Goal: Task Accomplishment & Management: Use online tool/utility

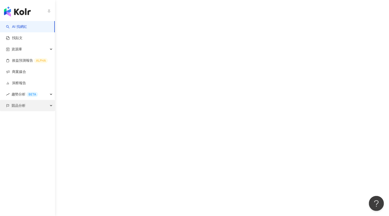
click at [18, 109] on span "競品分析" at bounding box center [19, 105] width 14 height 11
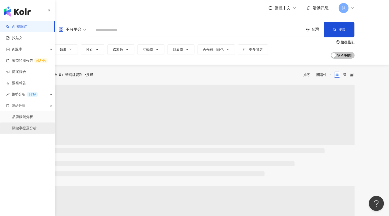
click at [20, 127] on link "關鍵字提及分析" at bounding box center [24, 128] width 25 height 5
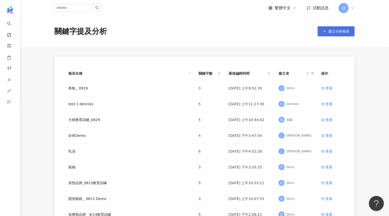
click at [345, 32] on span "建立分析報表" at bounding box center [339, 31] width 21 height 4
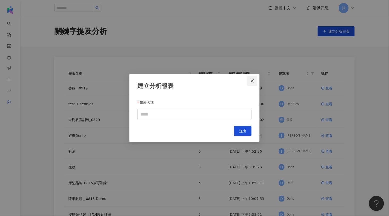
click at [257, 83] on button "Close" at bounding box center [253, 81] width 10 height 10
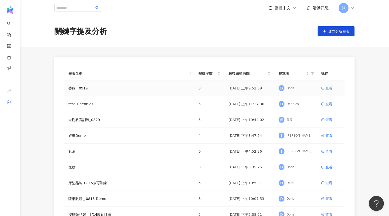
click at [327, 89] on div "查看" at bounding box center [329, 88] width 7 height 6
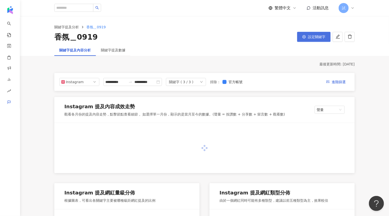
click at [311, 39] on button "設定關鍵字" at bounding box center [314, 37] width 34 height 10
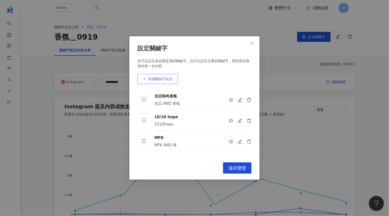
click at [159, 78] on span "新增關鍵字組合" at bounding box center [160, 79] width 25 height 4
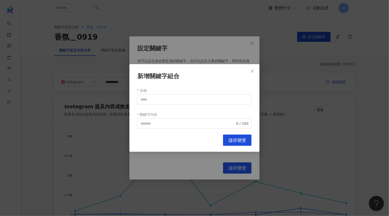
click at [157, 94] on div "名稱" at bounding box center [195, 90] width 114 height 8
click at [154, 98] on input "名稱" at bounding box center [195, 99] width 114 height 10
type input "**"
click at [154, 125] on input "關鍵字內容" at bounding box center [188, 124] width 95 height 6
paste input "**"
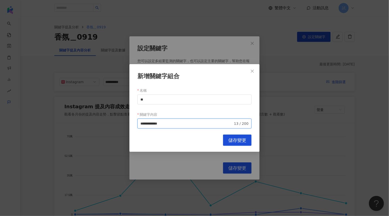
type input "**********"
click at [225, 141] on button "儲存變更" at bounding box center [237, 140] width 29 height 11
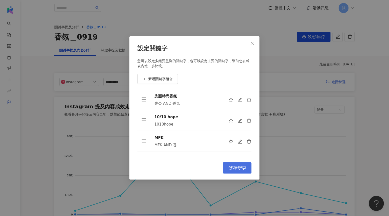
click at [239, 165] on button "儲存變更" at bounding box center [237, 167] width 29 height 11
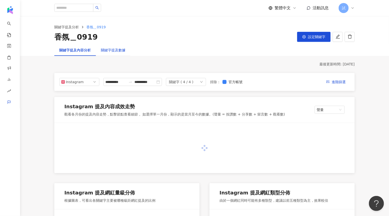
click at [114, 49] on div "關鍵字提及數據" at bounding box center [113, 50] width 25 height 6
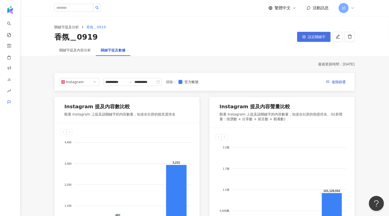
click at [324, 35] on button "設定關鍵字" at bounding box center [314, 37] width 34 height 10
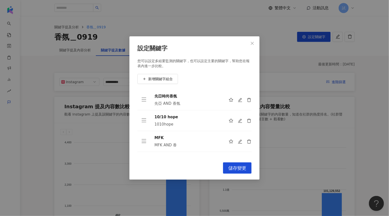
scroll to position [16, 0]
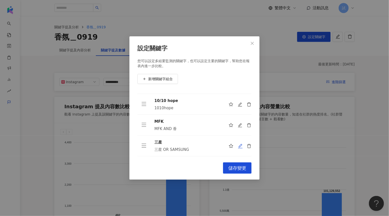
click at [240, 144] on icon "edit" at bounding box center [240, 146] width 5 height 5
type input "**"
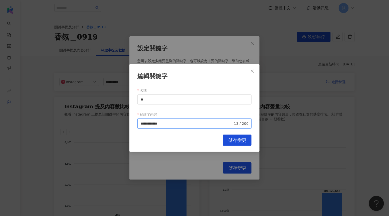
drag, startPoint x: 155, startPoint y: 122, endPoint x: 133, endPoint y: 122, distance: 22.1
click at [133, 122] on div "**********" at bounding box center [195, 108] width 130 height 88
type input "*******"
click at [237, 132] on div "編輯關鍵字 名稱 ** 關鍵字內容 SAMSUNG ******* 7 / 200 Cancel 儲存變更" at bounding box center [195, 108] width 130 height 88
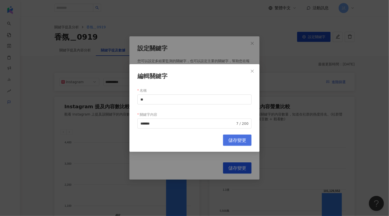
click at [236, 137] on button "儲存變更" at bounding box center [237, 140] width 29 height 11
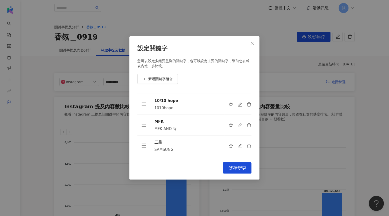
click at [234, 161] on div "設定關鍵字 您可以設定多組要監測的關鍵字，也可以設定主要的關鍵字，幫助您在報表內進一步比較。 新增關鍵字組合 先亞時尚香氛 先亞 AND 香氛 10/10 h…" at bounding box center [195, 108] width 130 height 144
click at [234, 167] on span "儲存變更" at bounding box center [238, 168] width 18 height 6
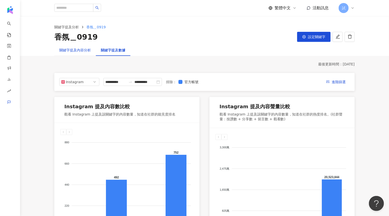
click at [79, 49] on div "關鍵字提及內容分析" at bounding box center [75, 50] width 32 height 6
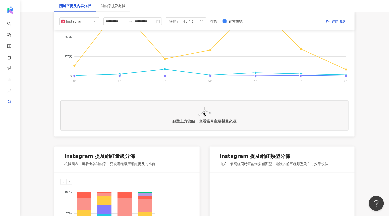
scroll to position [80, 0]
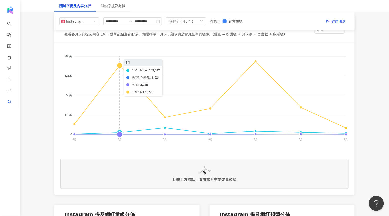
click at [118, 68] on foreignobject "10/10 hope 先亞時尚香氛 MFK 三星" at bounding box center [204, 99] width 289 height 100
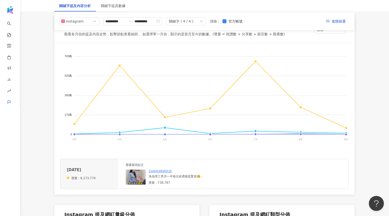
click at [141, 178] on img at bounding box center [136, 177] width 20 height 15
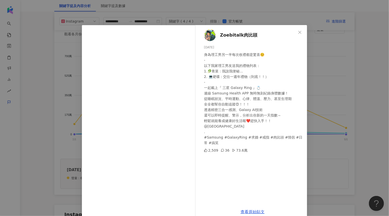
click at [307, 123] on div "Zoebitalk肉比頭 [DATE] 身為理工男另一半每次收禮都是驚喜☺️ - 以下我家理工男友送我的禮物列表： 1.🥬青菜：我說我便秘... 2. 💻硬碟…" at bounding box center [252, 115] width 109 height 180
click at [311, 113] on div "Zoebitalk肉比頭 [DATE] 身為理工男另一半每次收禮都是驚喜☺️ - 以下我家理工男友送我的禮物列表： 1.🥬青菜：我說我便秘... 2. 💻硬碟…" at bounding box center [194, 108] width 389 height 216
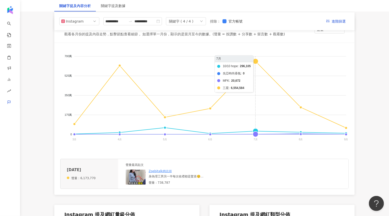
click at [262, 64] on foreignobject "10/10 hope 先亞時尚香氛 MFK 三星" at bounding box center [204, 99] width 289 height 100
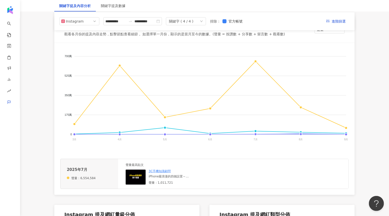
click at [134, 179] on img at bounding box center [136, 177] width 20 height 15
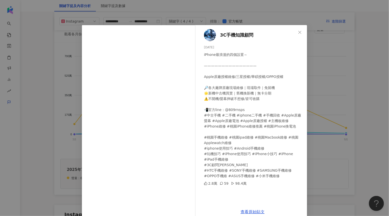
click at [331, 119] on div "3C手機知識顧問 [DATE] iPhone最浪漫的四個設置～ ——————————————— Apple原廠授權維修/三星授權/華碩授權/OPPO授權 🔎各…" at bounding box center [194, 108] width 389 height 216
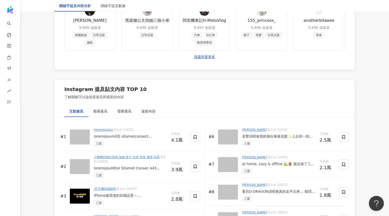
scroll to position [698, 0]
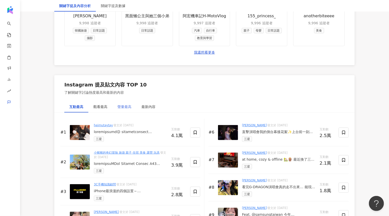
click at [118, 110] on div "聲量最高" at bounding box center [125, 107] width 24 height 12
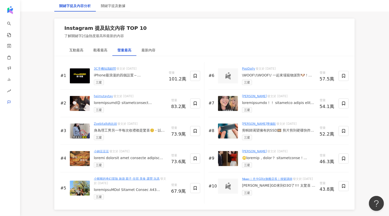
scroll to position [756, 0]
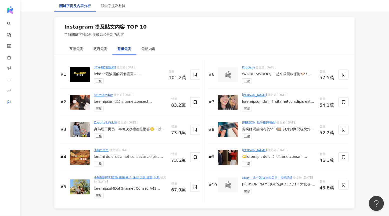
click at [125, 101] on div at bounding box center [130, 101] width 73 height 5
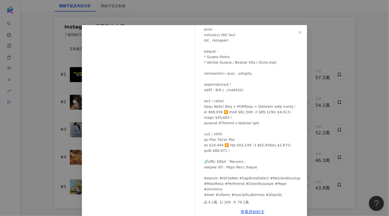
scroll to position [152, 0]
click at [330, 94] on div "heimutaytay [DATE] 4.1萬 109 79.1萬 查看原始貼文" at bounding box center [194, 108] width 389 height 216
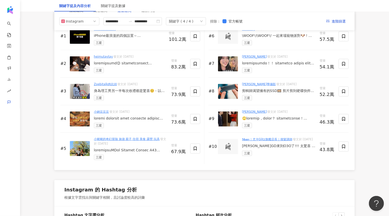
scroll to position [794, 0]
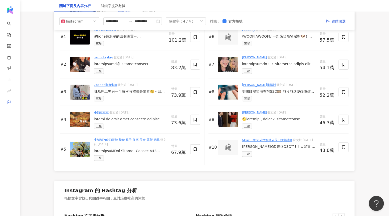
click at [137, 116] on div "小納豆豆豆 發文於 [DATE] 三星" at bounding box center [130, 119] width 73 height 19
click at [136, 118] on div at bounding box center [130, 119] width 73 height 5
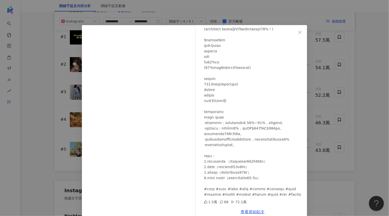
scroll to position [273, 0]
click at [338, 124] on div "小納豆豆豆 [DATE] 1.5萬 68 72.1萬 查看原始貼文" at bounding box center [194, 108] width 389 height 216
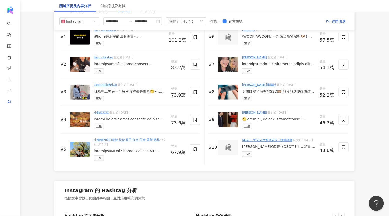
click at [121, 94] on div "Zoebitalk肉比頭 發文於 [DATE] 身為理工男另一半每次收禮都是驚喜☺️ - 以下我家理工男友送我的禮物列表： 1.🥬青菜：我說我便秘... 2.…" at bounding box center [130, 92] width 73 height 19
click at [123, 92] on div "身為理工男另一半每次收禮都是驚喜☺️ - 以下我家理工男友送我的禮物列表： 1.🥬青菜：我說我便秘... 2. 💻硬碟：交往一週年禮物（到底！！） - 一起戴…" at bounding box center [130, 91] width 73 height 5
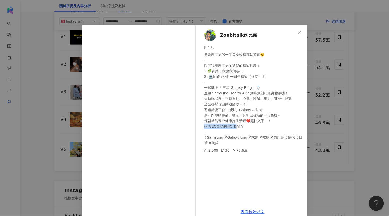
drag, startPoint x: 234, startPoint y: 127, endPoint x: 197, endPoint y: 126, distance: 36.1
click at [197, 126] on div "Zoebitalk肉比頭 [DATE] 身為理工男另一半每次收禮都是驚喜☺️ - 以下我家理工男友送我的禮物列表： 1.🥬青菜：我說我便秘... 2. 💻硬碟…" at bounding box center [195, 122] width 226 height 194
copy div "sungtaiwan . #"
click at [323, 75] on div "Zoebitalk肉比頭 [DATE] 身為理工男另一半每次收禮都是驚喜☺️ - 以下我家理工男友送我的禮物列表： 1.🥬青菜：我說我便秘... 2. 💻硬碟…" at bounding box center [194, 108] width 389 height 216
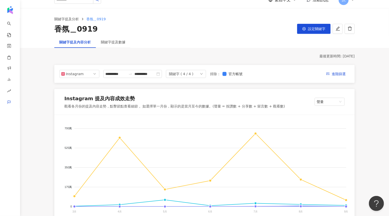
scroll to position [0, 0]
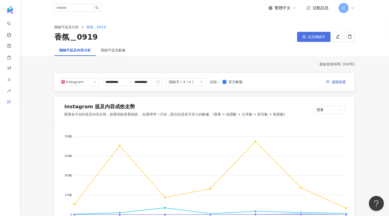
click at [318, 38] on span "設定關鍵字" at bounding box center [317, 37] width 18 height 4
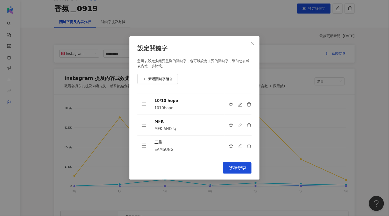
scroll to position [38, 0]
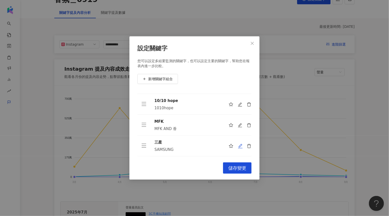
click at [241, 147] on icon "edit" at bounding box center [240, 146] width 5 height 5
type input "**"
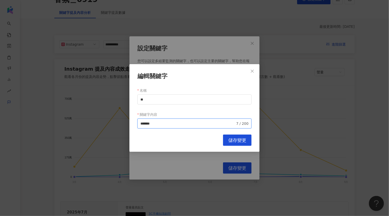
click at [171, 121] on input "*******" at bounding box center [188, 124] width 95 height 6
paste input "*******"
type input "**********"
click at [221, 139] on div "Cancel 儲存變更" at bounding box center [195, 140] width 114 height 11
click at [230, 139] on span "儲存變更" at bounding box center [238, 141] width 18 height 6
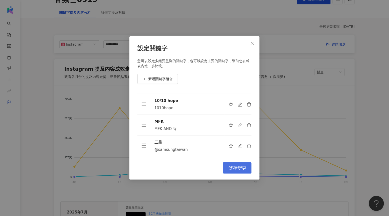
click at [240, 164] on button "儲存變更" at bounding box center [237, 167] width 29 height 11
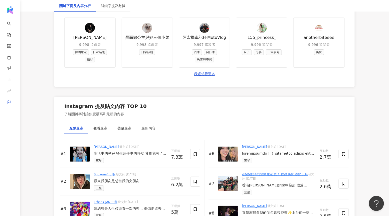
scroll to position [696, 0]
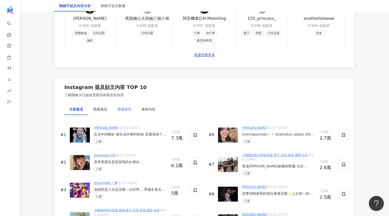
click at [126, 106] on div "聲量最高" at bounding box center [125, 109] width 24 height 12
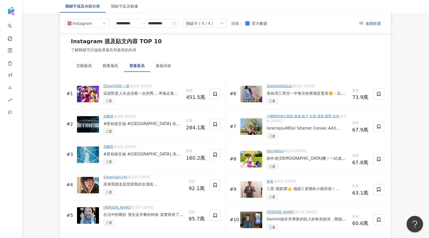
scroll to position [746, 0]
